Goal: Navigation & Orientation: Go to known website

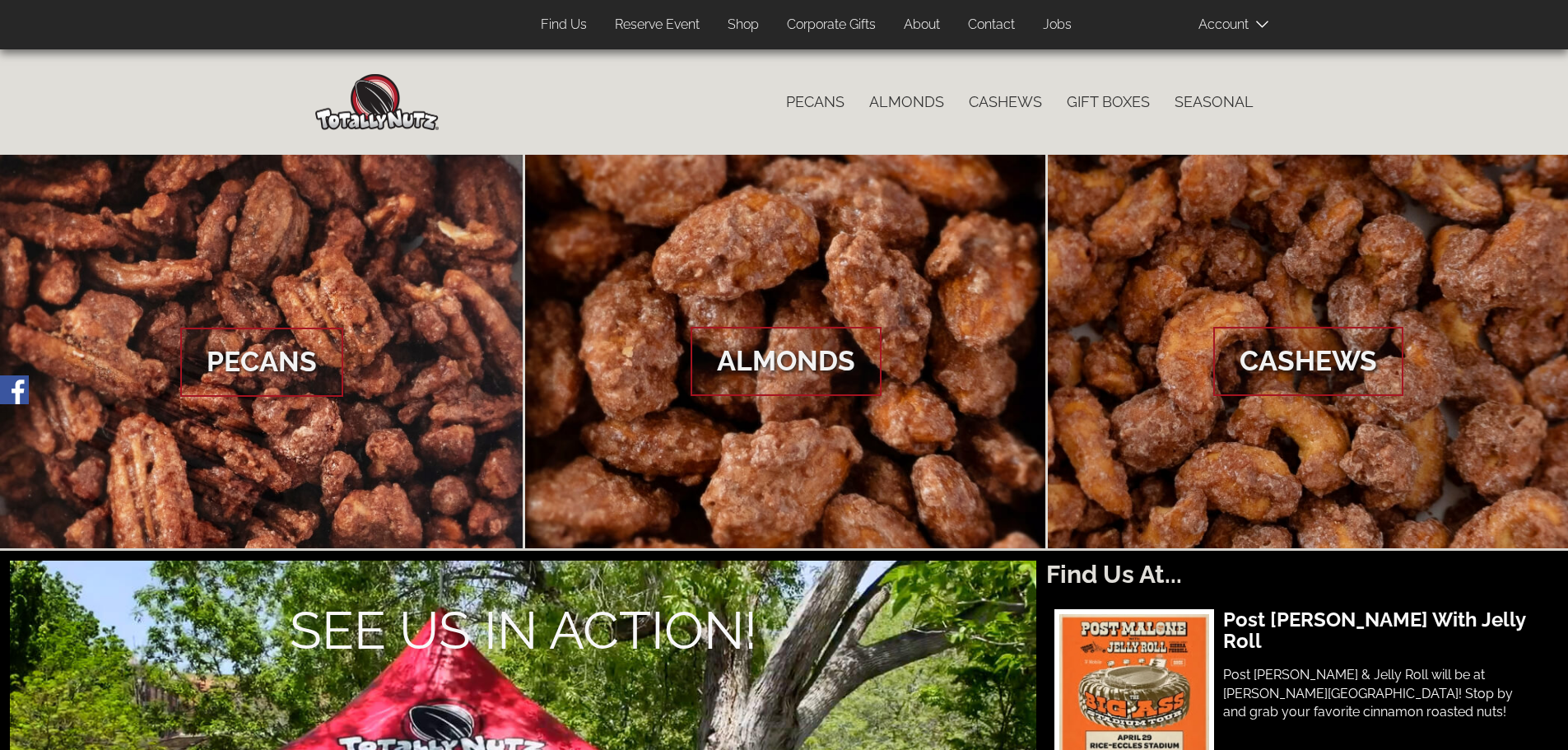
click at [349, 89] on img at bounding box center [377, 102] width 123 height 56
click at [385, 98] on img at bounding box center [377, 102] width 123 height 56
